Goal: Register for event/course

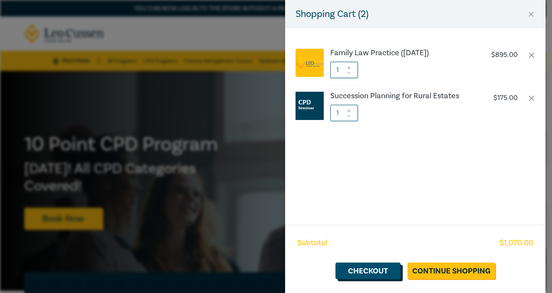
click at [394, 270] on link "Checkout" at bounding box center [368, 270] width 65 height 16
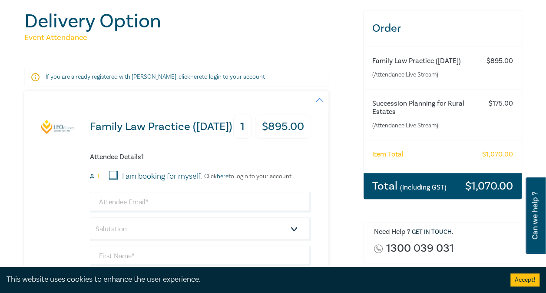
scroll to position [130, 0]
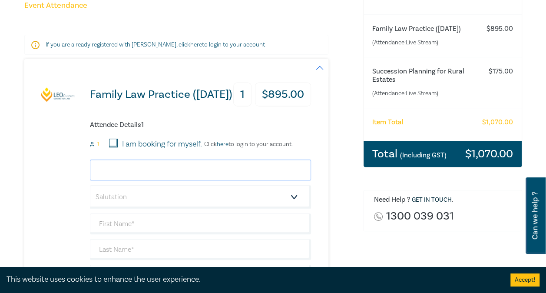
click at [173, 168] on input "email" at bounding box center [200, 169] width 221 height 21
type input "[PERSON_NAME][EMAIL_ADDRESS][DOMAIN_NAME]"
type input "[PERSON_NAME]"
type input "McLachlan"
type input "BAJLE Group"
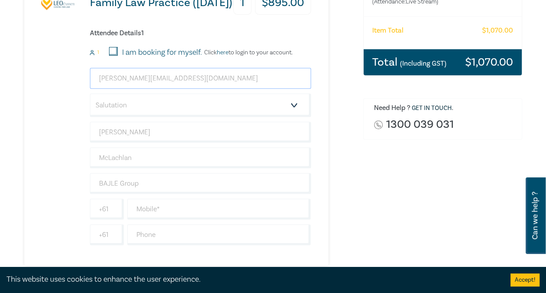
scroll to position [260, 0]
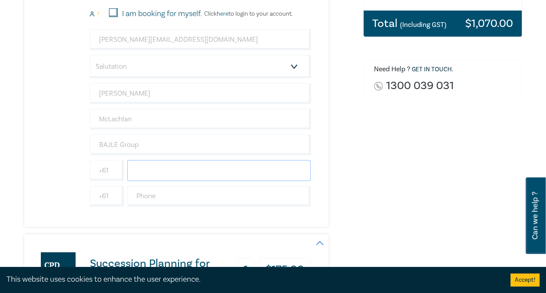
click at [150, 174] on input "text" at bounding box center [219, 170] width 184 height 21
type input "0408992918"
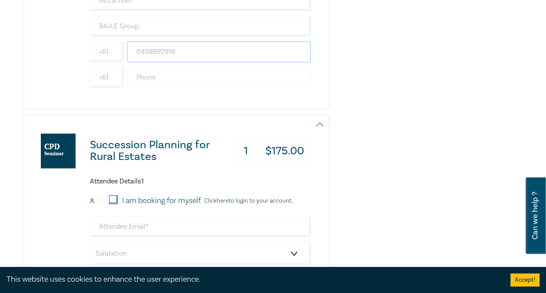
scroll to position [478, 0]
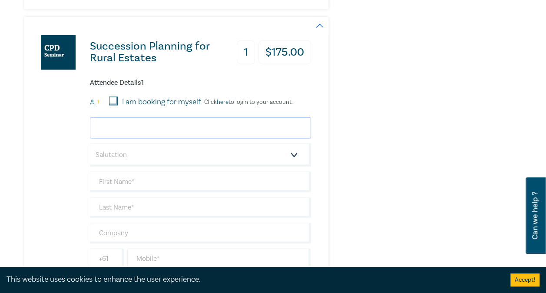
click at [134, 129] on input "email" at bounding box center [200, 127] width 221 height 21
type input "[PERSON_NAME][EMAIL_ADDRESS][DOMAIN_NAME]"
type input "[PERSON_NAME]"
type input "McLachlan"
type input "BAJLE Group"
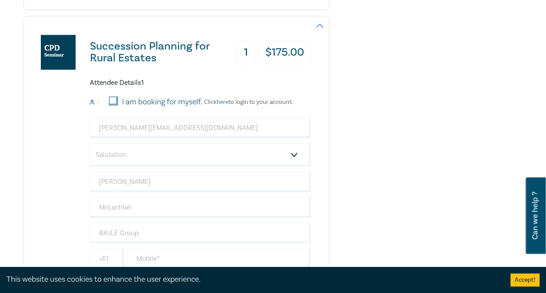
click at [111, 94] on div "Attendee Details 1 1 I am booking for myself. Click here to login to your accou…" at bounding box center [200, 187] width 221 height 216
click at [114, 100] on input "I am booking for myself." at bounding box center [113, 100] width 9 height 9
checkbox input "true"
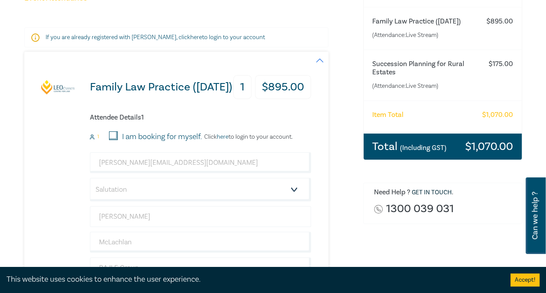
scroll to position [87, 0]
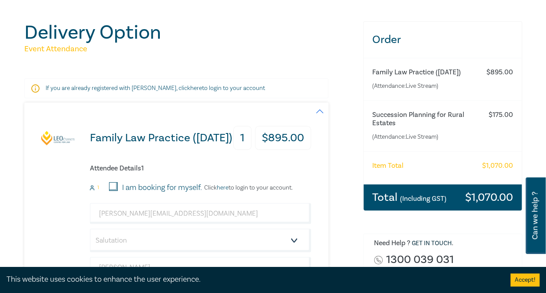
click at [114, 183] on input "I am booking for myself." at bounding box center [113, 186] width 9 height 9
checkbox input "true"
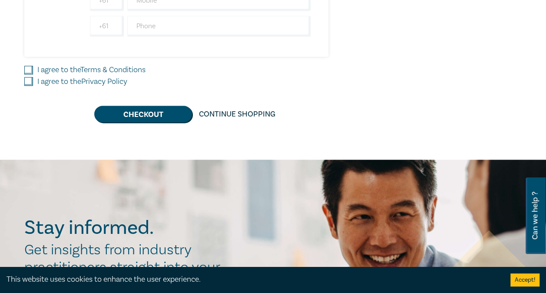
scroll to position [738, 0]
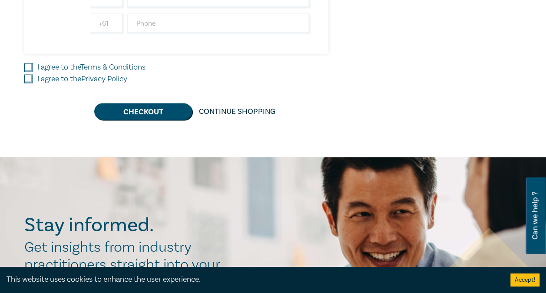
click at [30, 63] on input "I agree to the Terms & Conditions" at bounding box center [28, 67] width 9 height 9
checkbox input "true"
click at [28, 74] on input "I agree to the Privacy Policy" at bounding box center [28, 78] width 9 height 9
checkbox input "true"
click at [140, 113] on button "Checkout" at bounding box center [143, 111] width 98 height 16
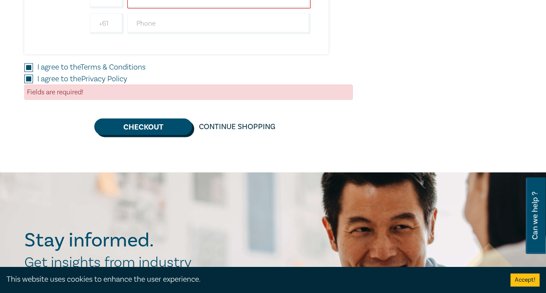
scroll to position [651, 0]
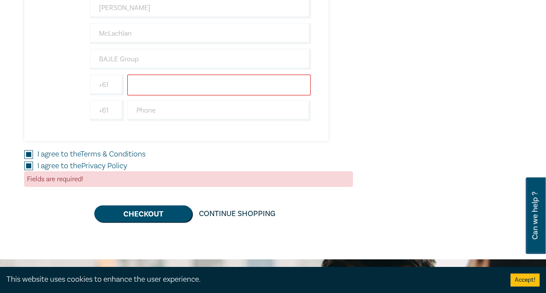
click at [141, 78] on input "text" at bounding box center [219, 84] width 184 height 21
type input "0408992918"
click at [148, 209] on button "Checkout" at bounding box center [143, 213] width 98 height 16
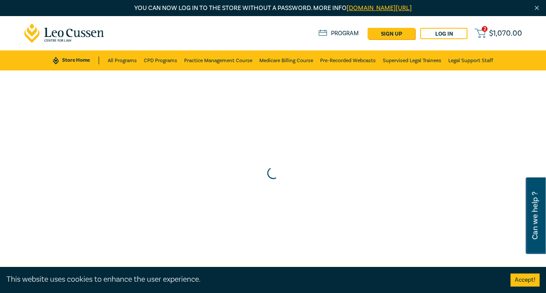
scroll to position [0, 0]
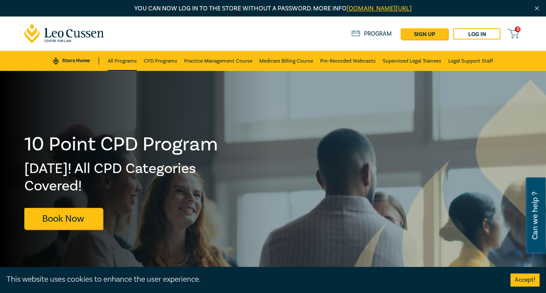
drag, startPoint x: 0, startPoint y: 0, endPoint x: 120, endPoint y: 60, distance: 134.3
click at [120, 60] on link "All Programs" at bounding box center [122, 61] width 29 height 20
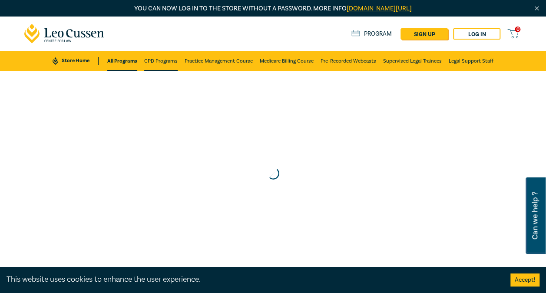
click at [153, 61] on link "CPD Programs" at bounding box center [160, 61] width 33 height 20
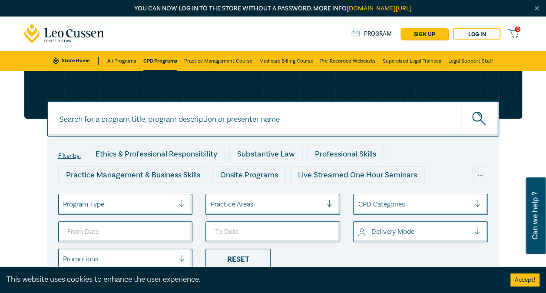
click at [153, 61] on link "CPD Programs" at bounding box center [160, 61] width 34 height 20
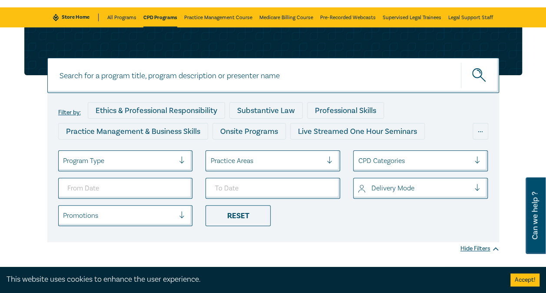
click at [245, 163] on div at bounding box center [266, 160] width 112 height 11
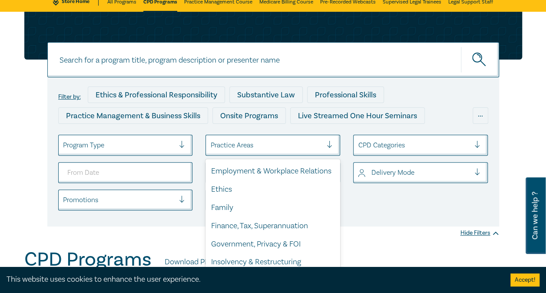
scroll to position [130, 0]
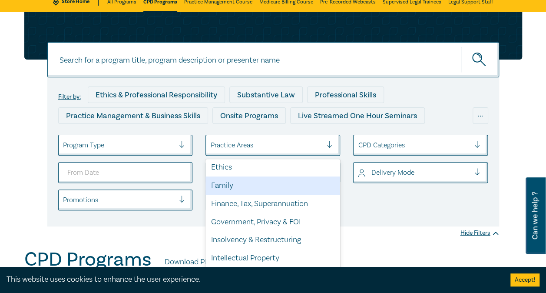
click at [220, 194] on div "Family" at bounding box center [272, 185] width 135 height 18
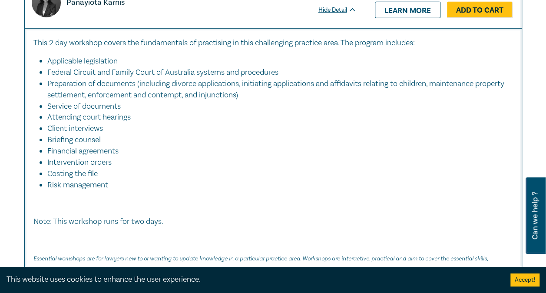
scroll to position [1259, 0]
